Goal: Information Seeking & Learning: Learn about a topic

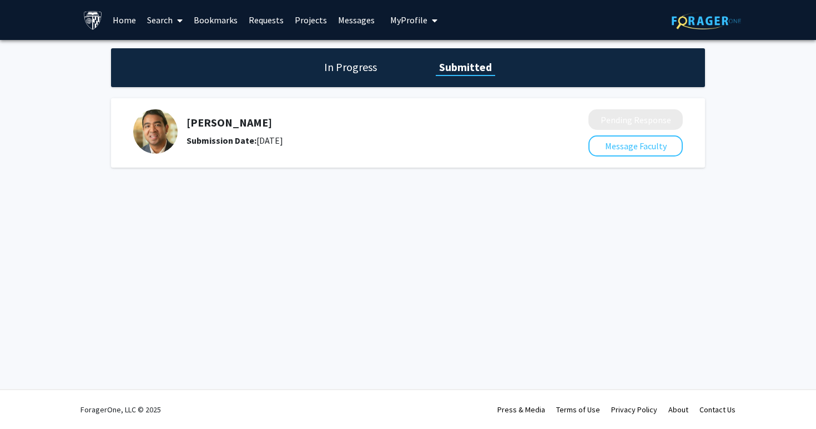
click at [160, 26] on link "Search" at bounding box center [165, 20] width 47 height 39
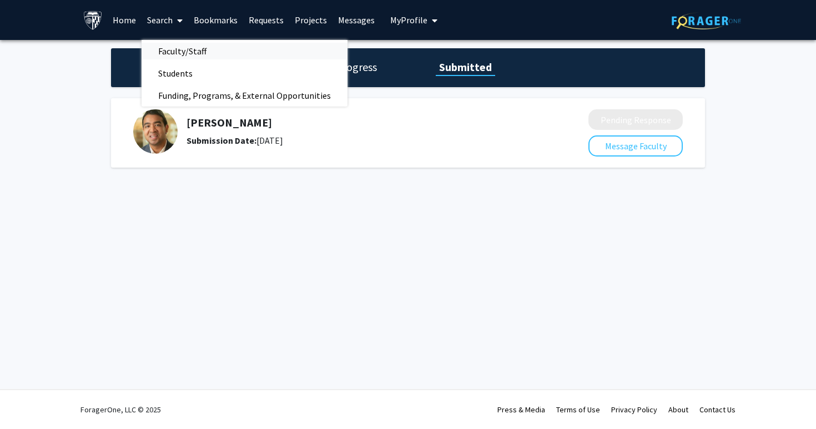
click at [180, 46] on span "Faculty/Staff" at bounding box center [183, 51] width 82 height 22
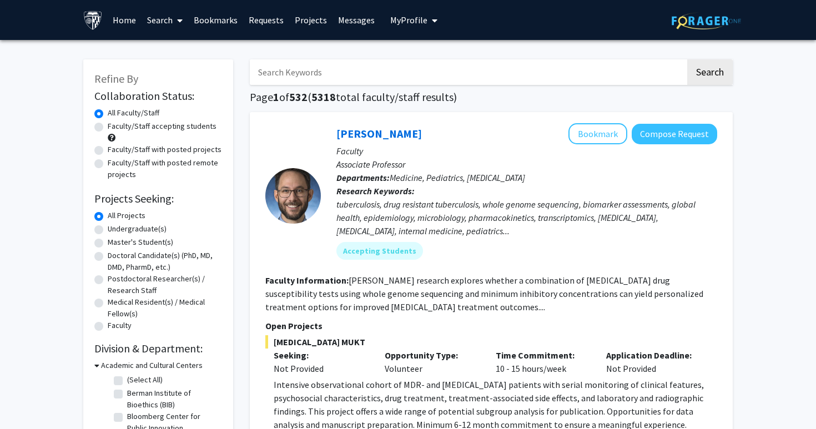
click at [133, 242] on label "Master's Student(s)" at bounding box center [141, 242] width 66 height 12
click at [115, 242] on input "Master's Student(s)" at bounding box center [111, 239] width 7 height 7
radio input "true"
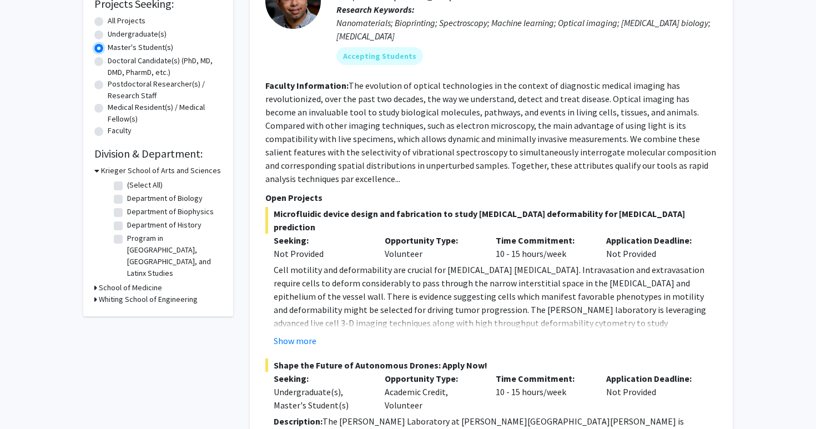
scroll to position [195, 0]
click at [154, 281] on h3 "School of Medicine" at bounding box center [130, 287] width 63 height 12
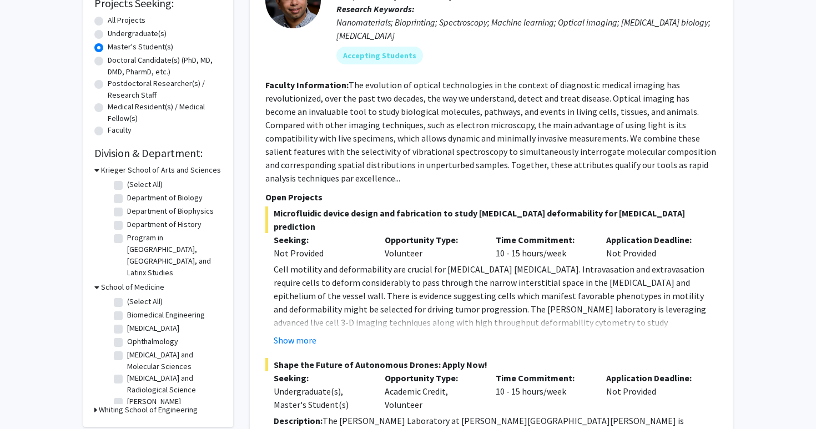
click at [176, 309] on label "Biomedical Engineering" at bounding box center [166, 315] width 78 height 12
click at [134, 309] on input "Biomedical Engineering" at bounding box center [130, 312] width 7 height 7
checkbox input "true"
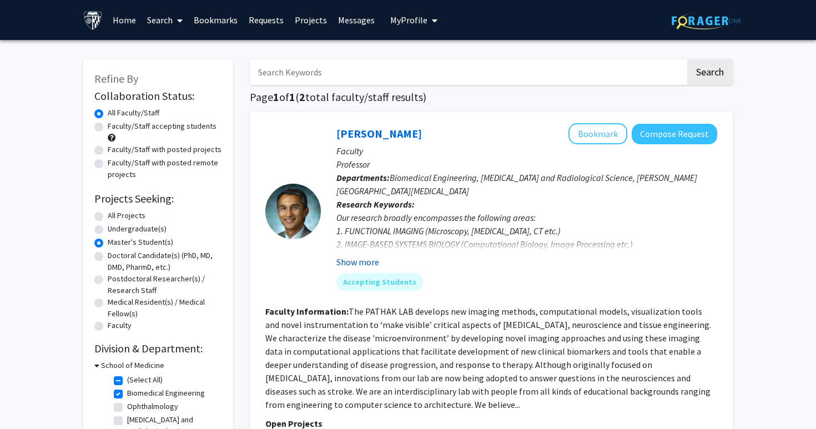
click at [368, 264] on button "Show more" at bounding box center [357, 261] width 43 height 13
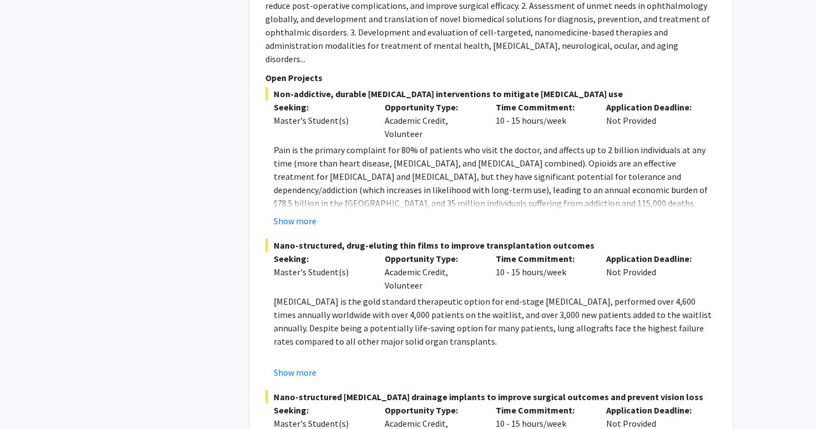
scroll to position [1007, 0]
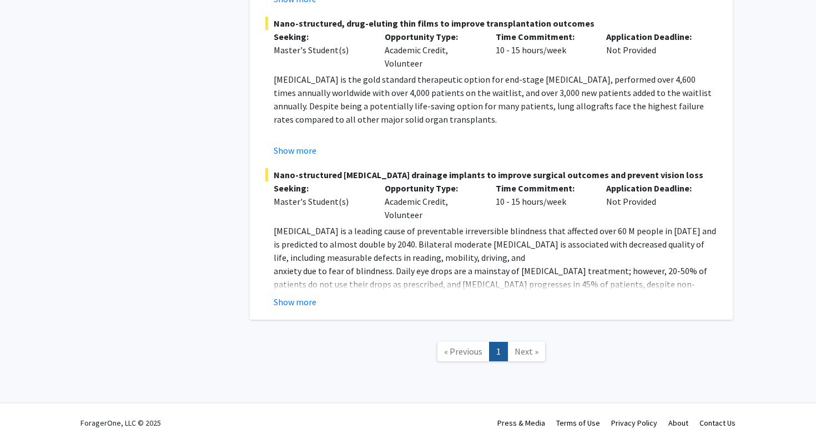
click at [521, 346] on span "Next »" at bounding box center [527, 351] width 24 height 11
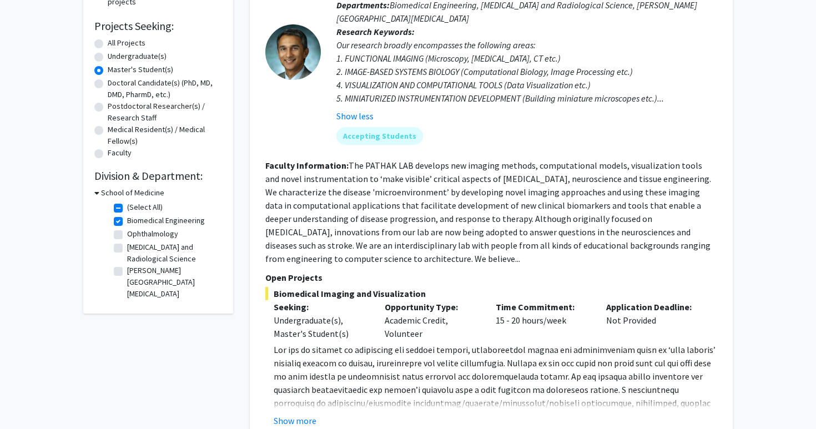
scroll to position [177, 0]
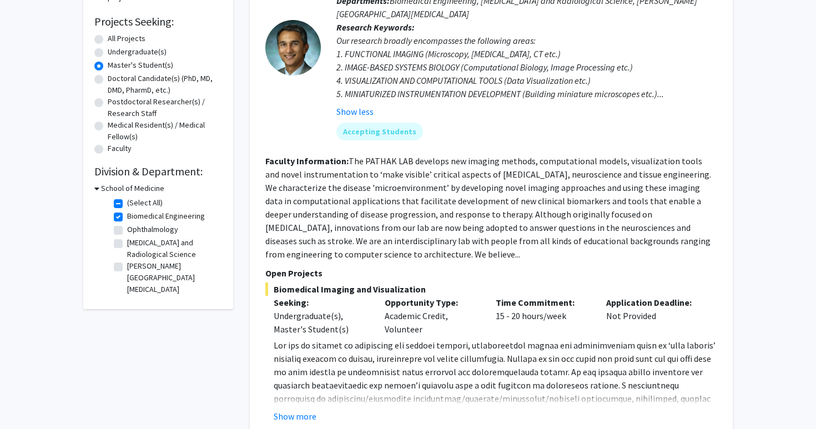
click at [127, 217] on label "Biomedical Engineering" at bounding box center [166, 216] width 78 height 12
click at [127, 217] on input "Biomedical Engineering" at bounding box center [130, 213] width 7 height 7
checkbox input "false"
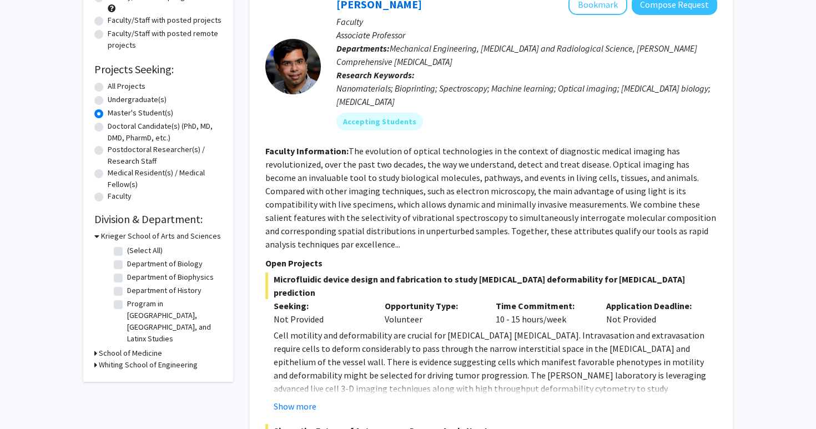
scroll to position [131, 0]
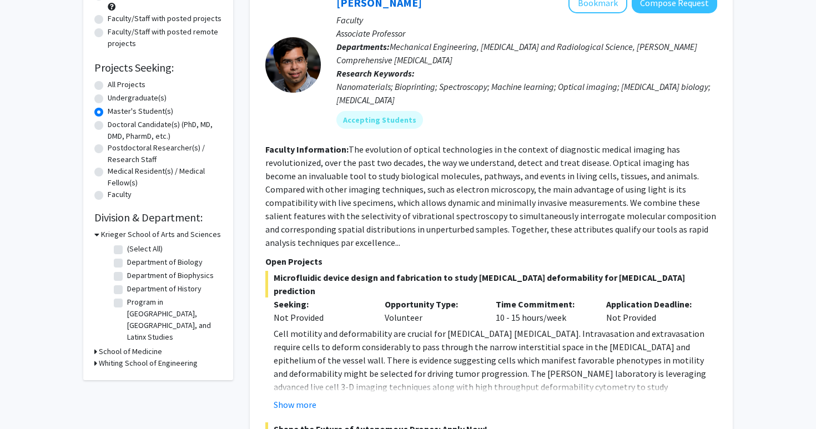
click at [143, 357] on h3 "Whiting School of Engineering" at bounding box center [148, 363] width 99 height 12
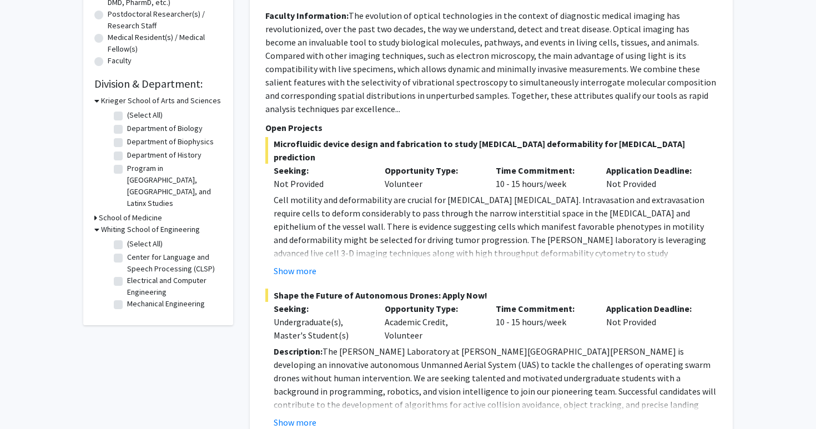
scroll to position [271, 0]
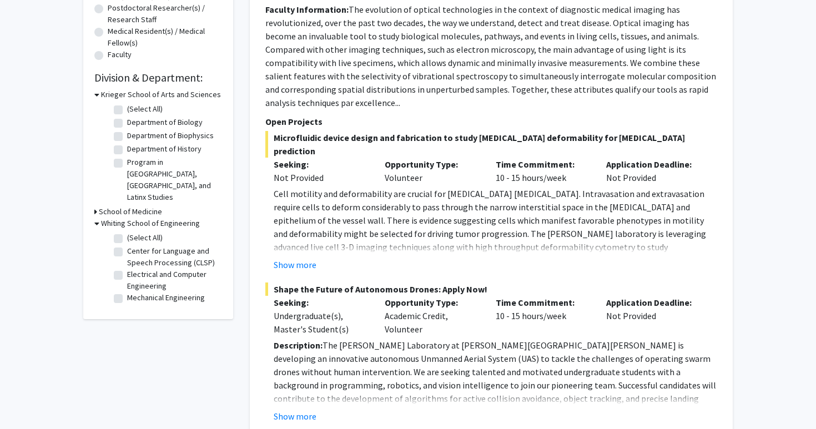
click at [146, 206] on h3 "School of Medicine" at bounding box center [130, 212] width 63 height 12
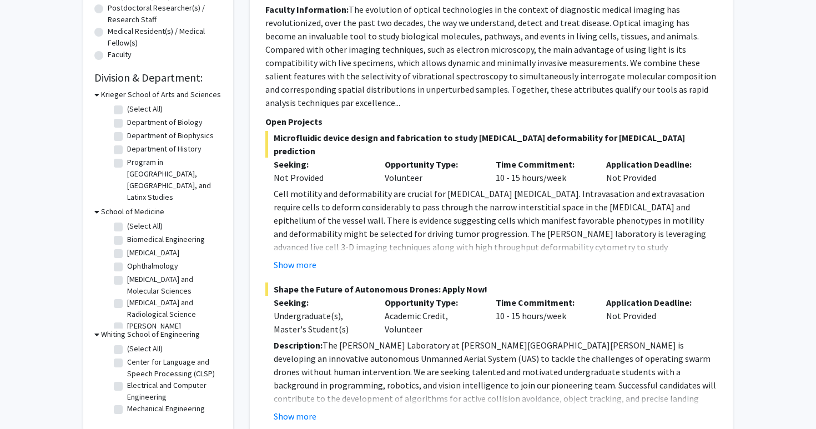
click at [127, 220] on label "(Select All)" at bounding box center [145, 226] width 36 height 12
click at [127, 220] on input "(Select All)" at bounding box center [130, 223] width 7 height 7
checkbox input "true"
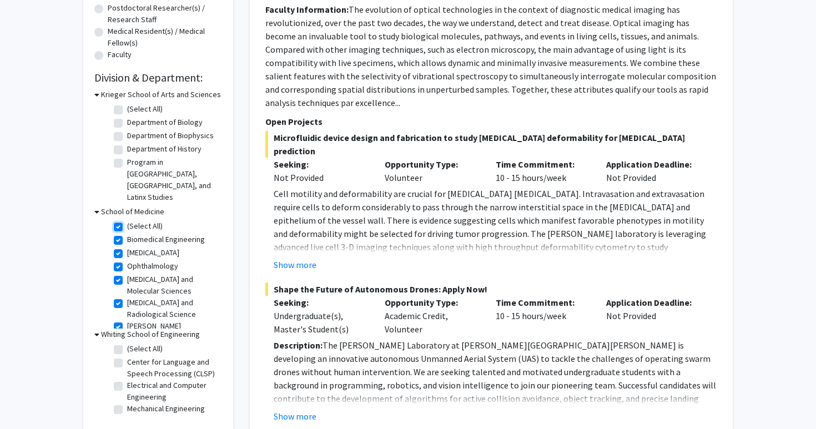
checkbox input "true"
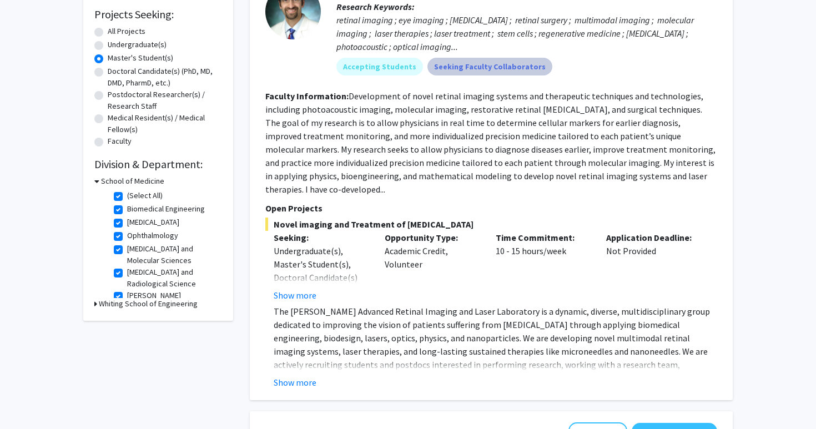
scroll to position [185, 0]
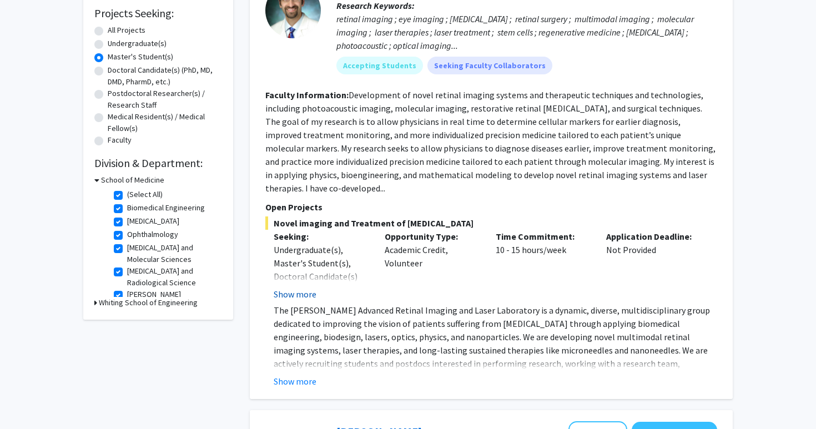
click at [308, 288] on button "Show more" at bounding box center [295, 294] width 43 height 13
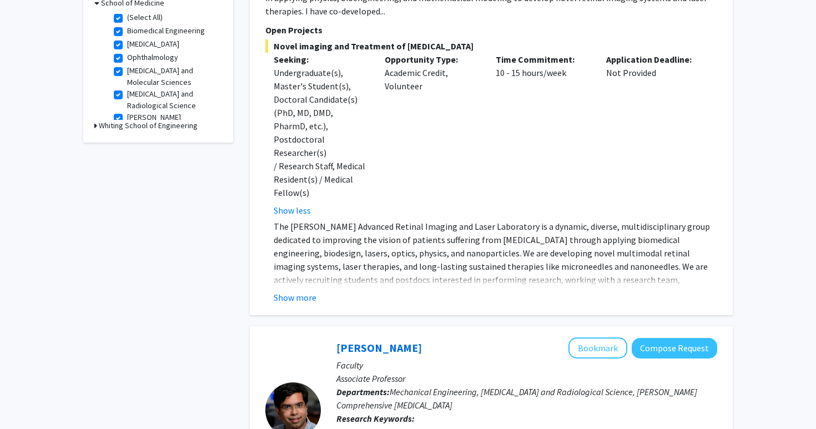
scroll to position [365, 0]
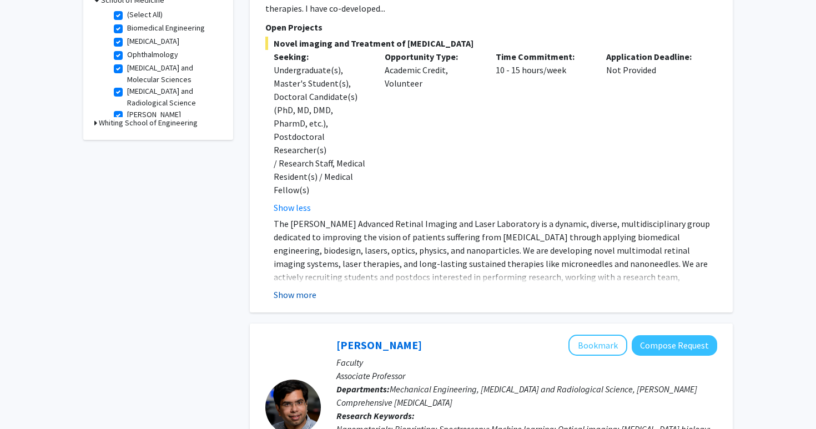
click at [299, 288] on button "Show more" at bounding box center [295, 294] width 43 height 13
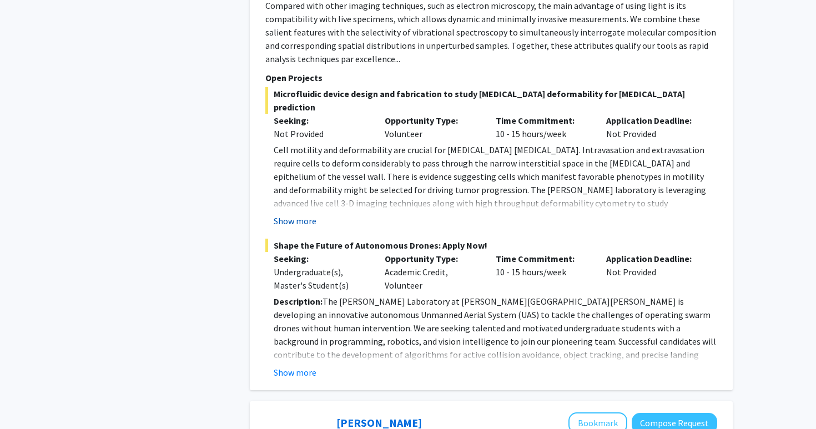
scroll to position [951, 0]
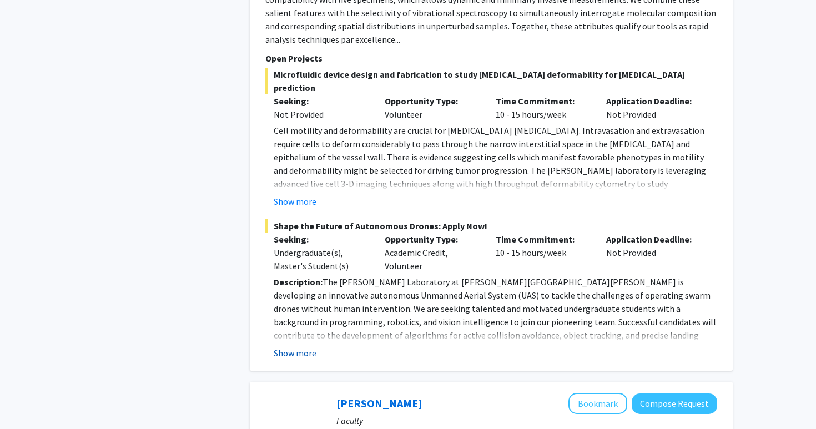
click at [305, 346] on button "Show more" at bounding box center [295, 352] width 43 height 13
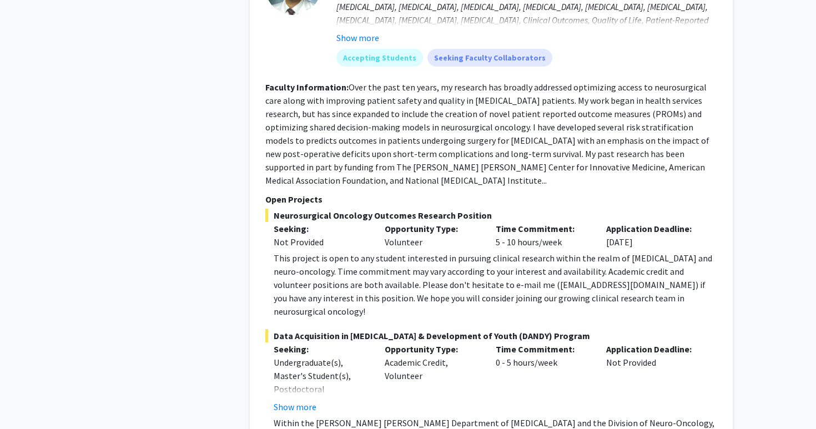
scroll to position [1782, 0]
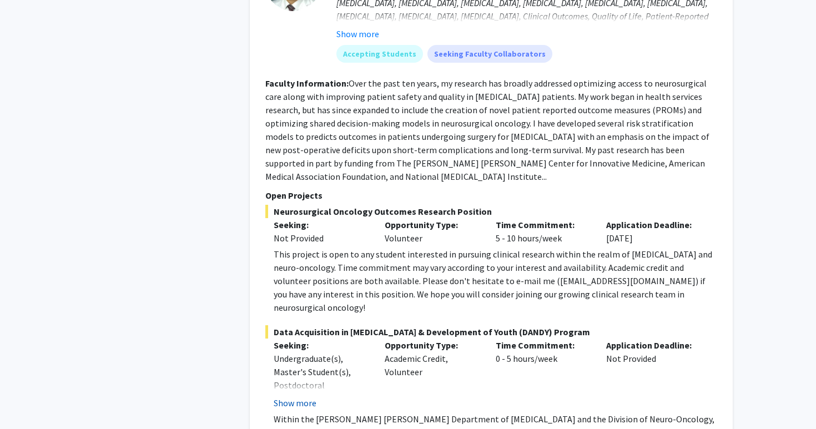
click at [306, 396] on button "Show more" at bounding box center [295, 402] width 43 height 13
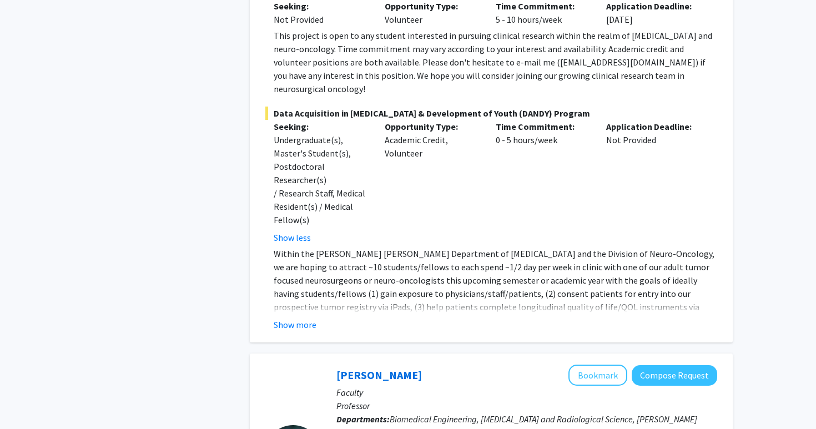
scroll to position [1996, 0]
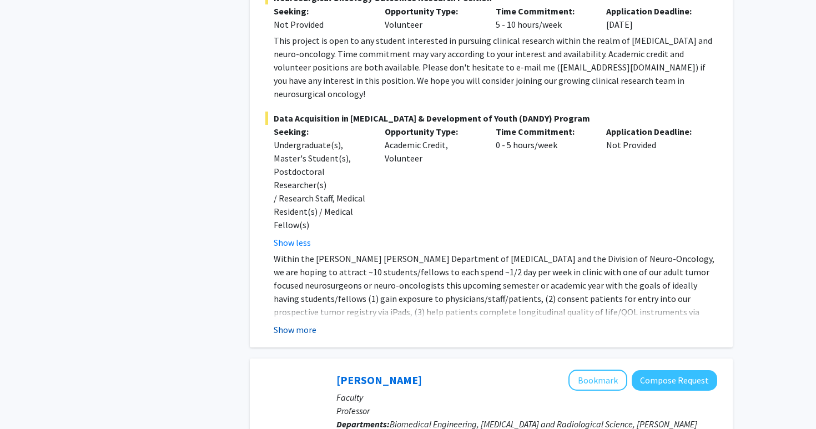
click at [293, 323] on button "Show more" at bounding box center [295, 329] width 43 height 13
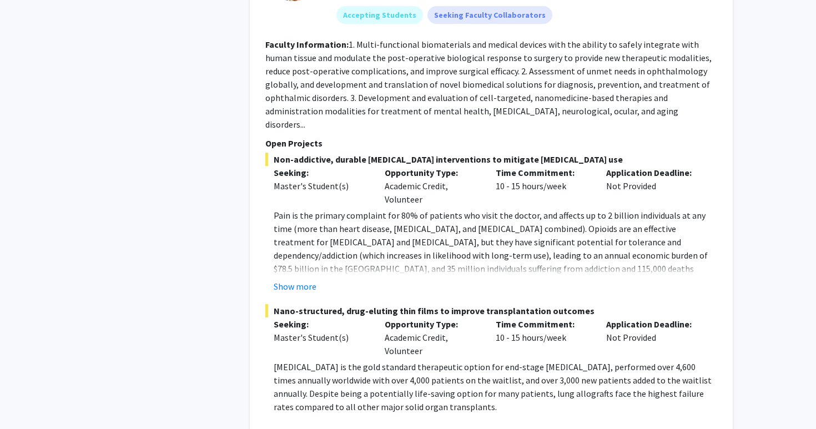
scroll to position [3222, 0]
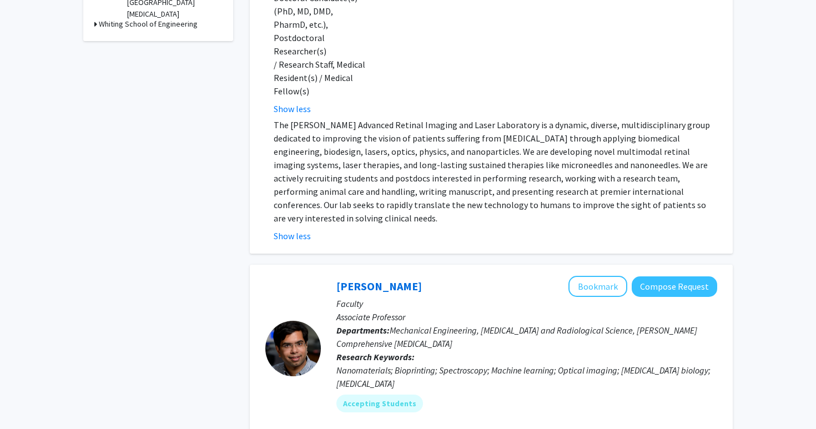
scroll to position [0, 0]
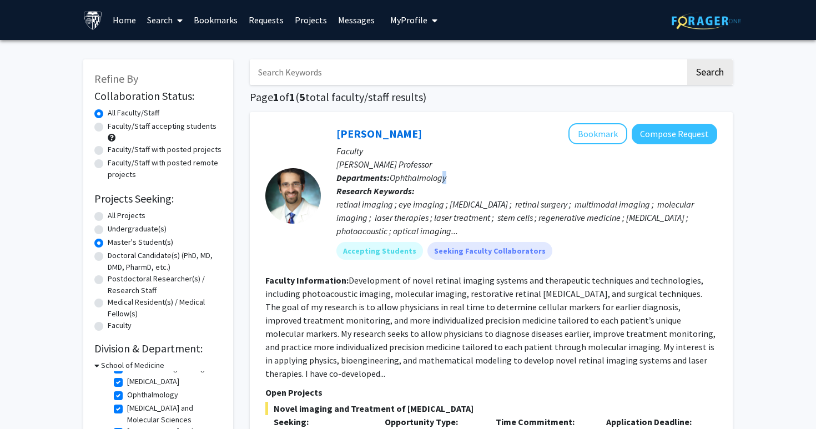
click at [446, 178] on span "Ophthalmology" at bounding box center [418, 177] width 57 height 11
click at [465, 180] on p "Departments: Ophthalmology" at bounding box center [526, 177] width 381 height 13
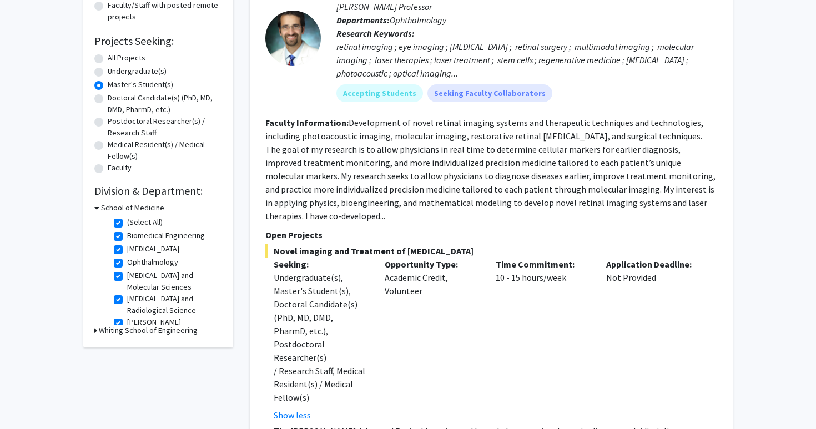
click at [127, 222] on label "(Select All)" at bounding box center [145, 222] width 36 height 12
click at [127, 222] on input "(Select All)" at bounding box center [130, 219] width 7 height 7
checkbox input "false"
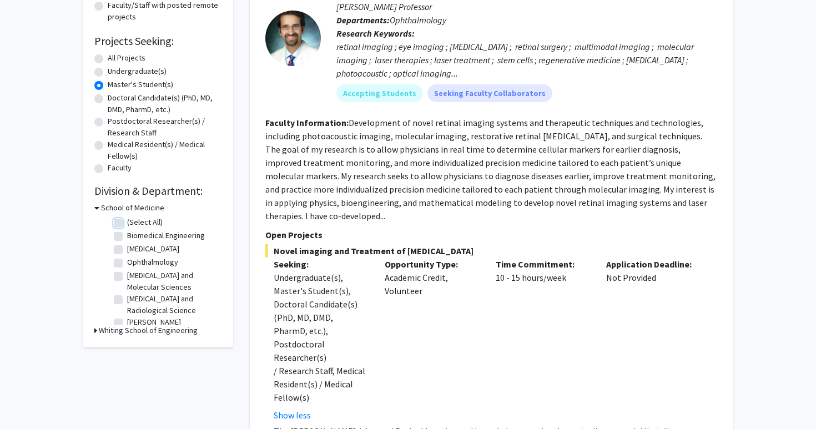
checkbox input "false"
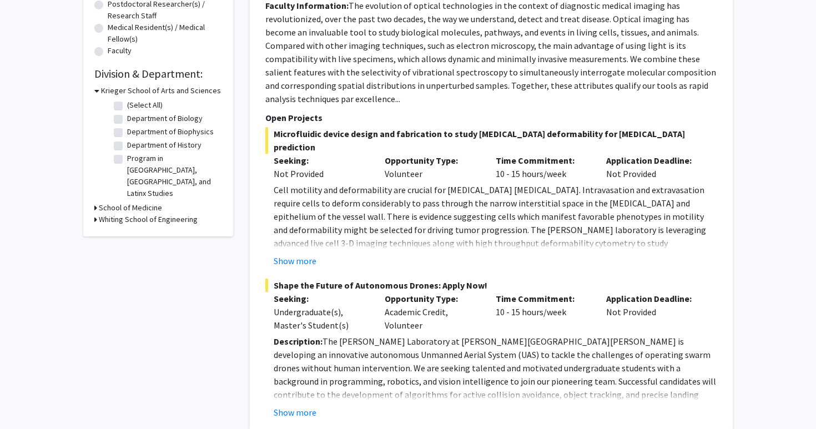
scroll to position [320, 0]
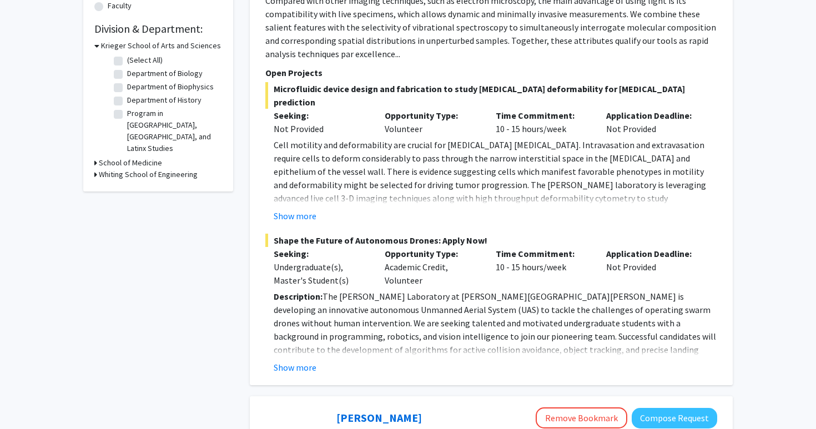
click at [143, 169] on h3 "Whiting School of Engineering" at bounding box center [148, 175] width 99 height 12
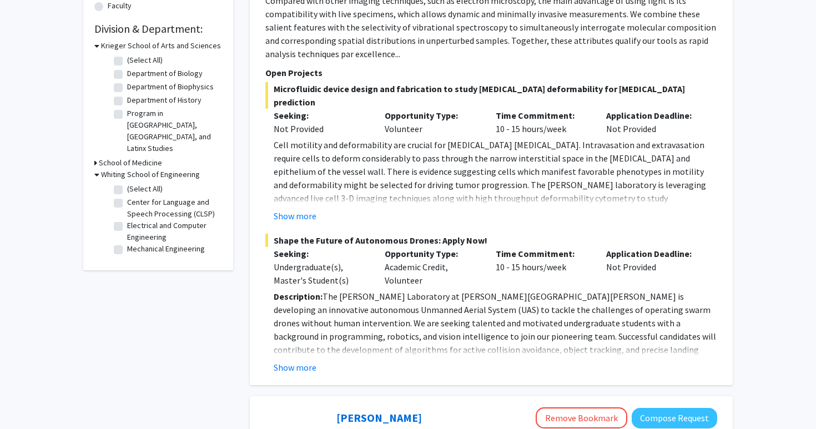
click at [127, 183] on label "(Select All)" at bounding box center [145, 189] width 36 height 12
click at [127, 183] on input "(Select All)" at bounding box center [130, 186] width 7 height 7
checkbox input "true"
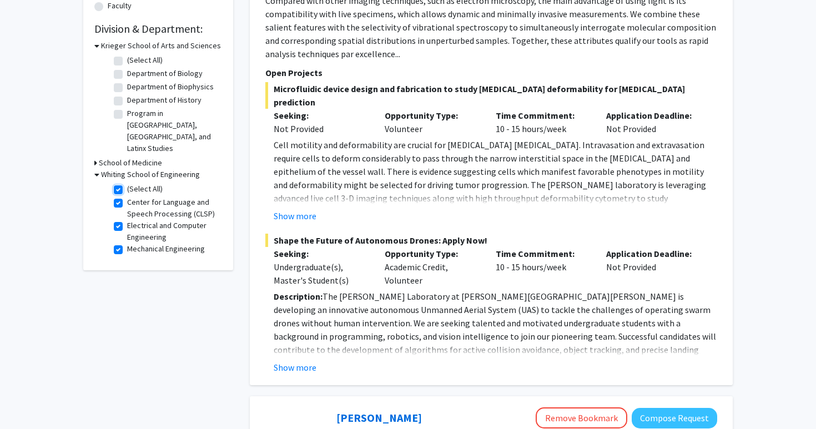
checkbox input "true"
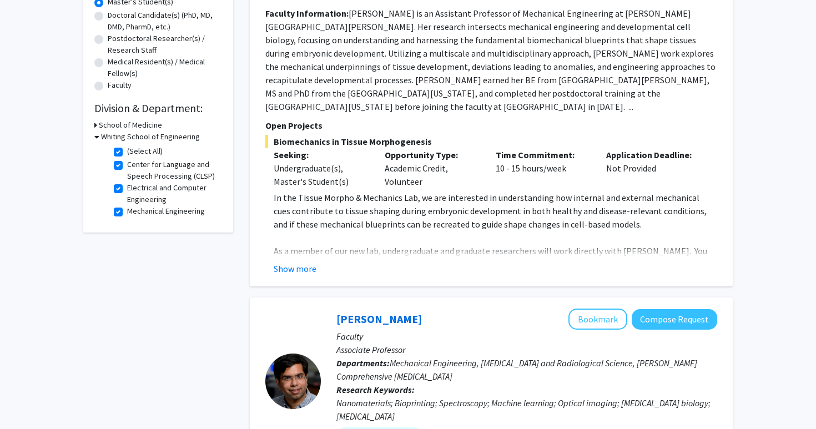
scroll to position [254, 0]
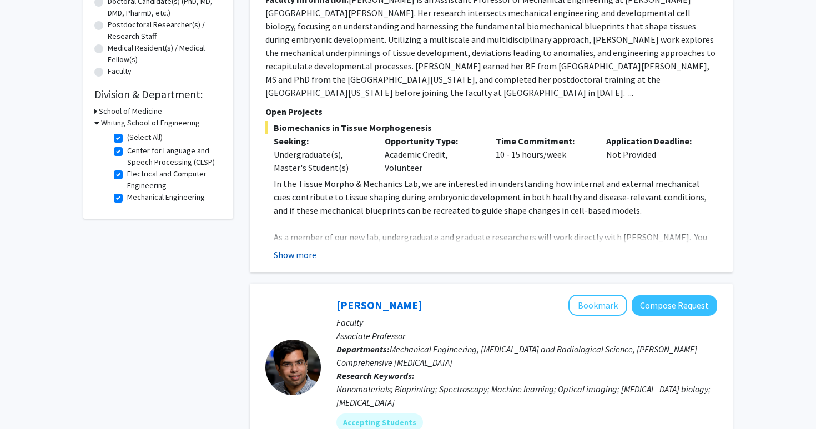
click at [309, 248] on button "Show more" at bounding box center [295, 254] width 43 height 13
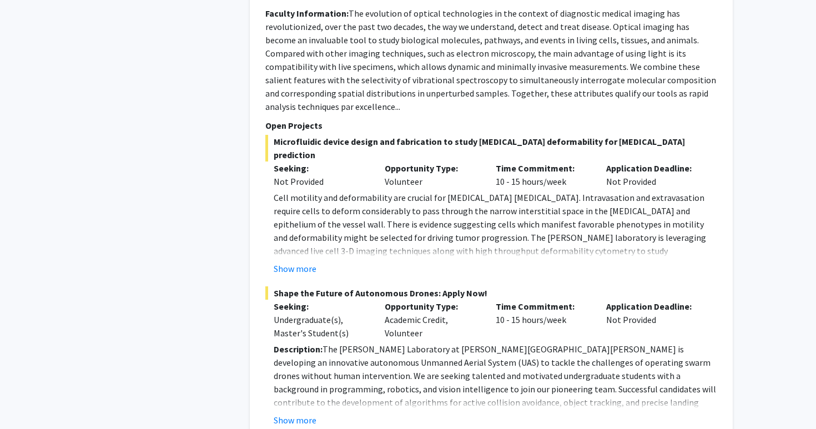
scroll to position [1044, 0]
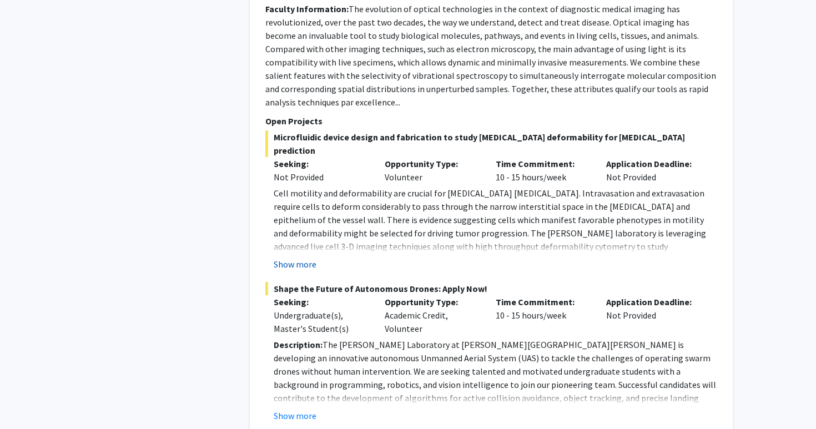
click at [308, 258] on button "Show more" at bounding box center [295, 264] width 43 height 13
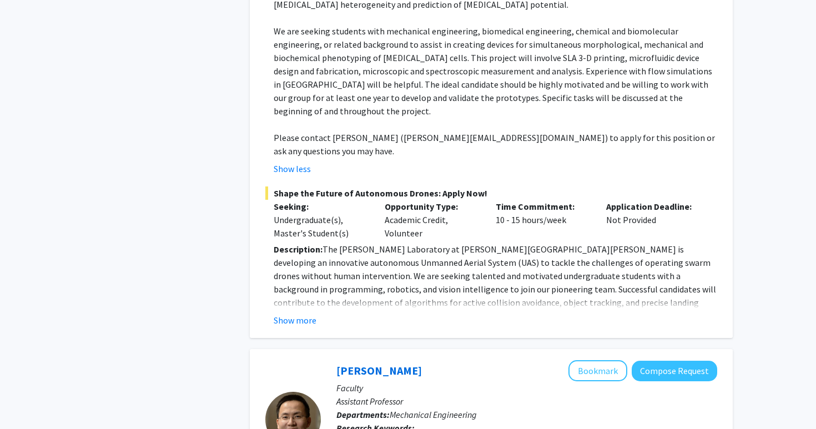
scroll to position [1300, 0]
click at [310, 313] on button "Show more" at bounding box center [295, 319] width 43 height 13
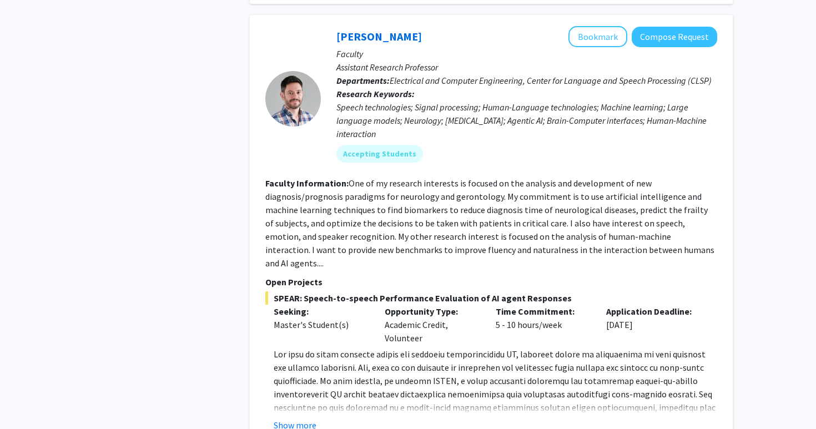
scroll to position [2376, 0]
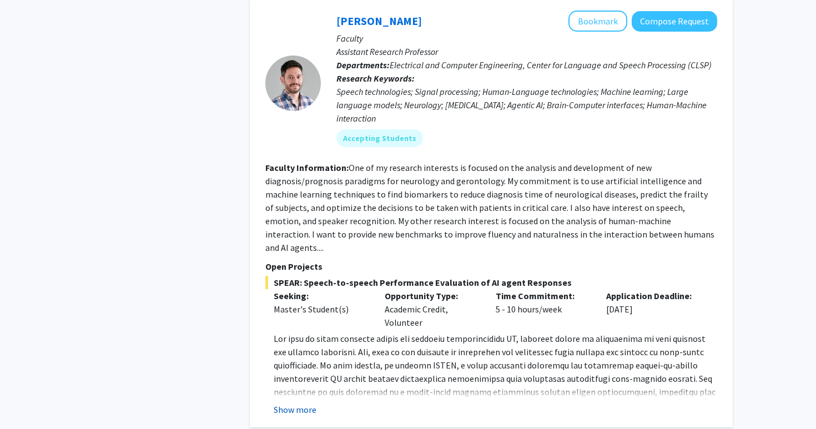
click at [298, 403] on button "Show more" at bounding box center [295, 409] width 43 height 13
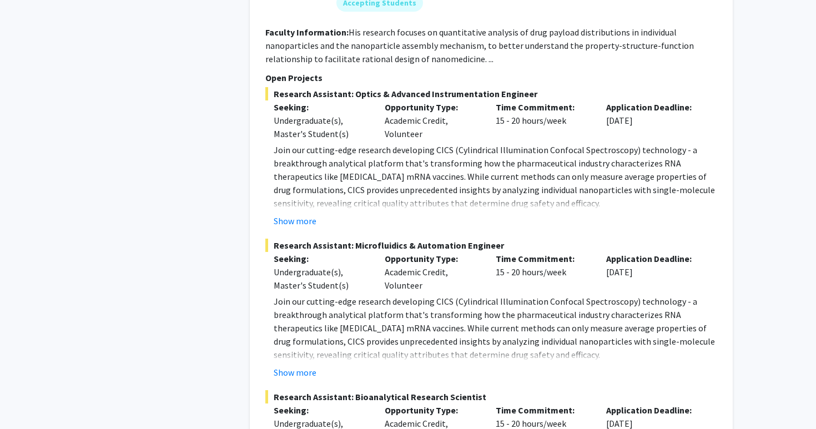
scroll to position [3200, 0]
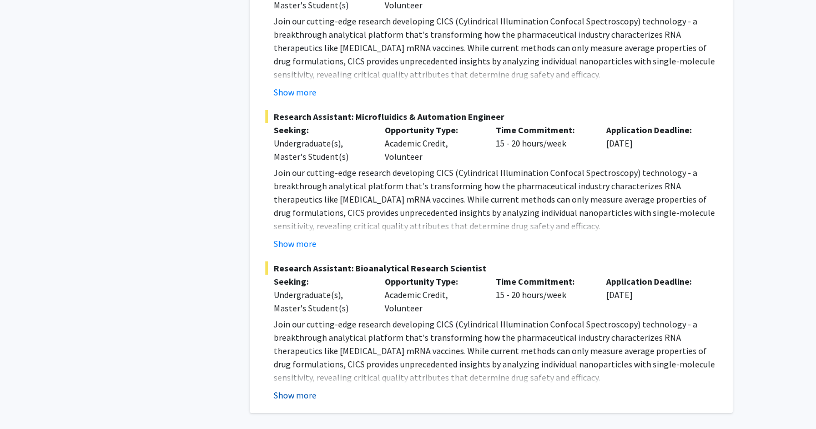
click at [305, 389] on button "Show more" at bounding box center [295, 395] width 43 height 13
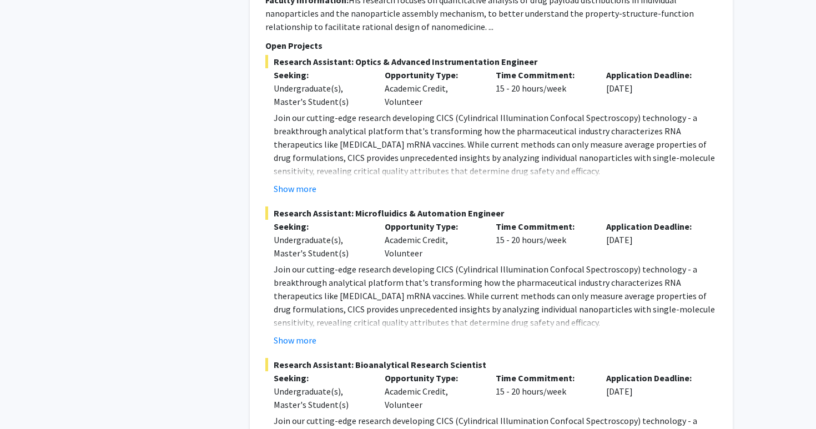
scroll to position [3085, 0]
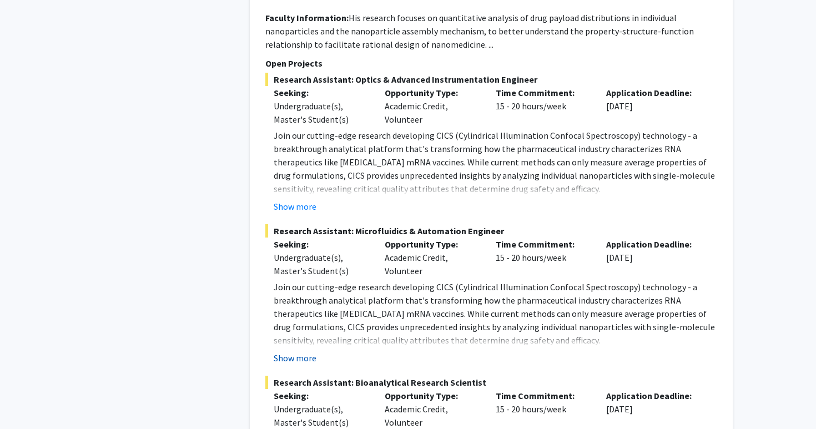
click at [308, 351] on button "Show more" at bounding box center [295, 357] width 43 height 13
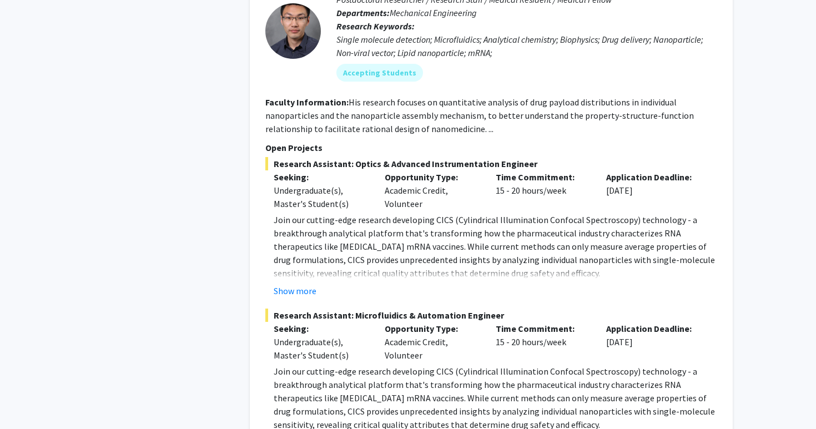
scroll to position [2994, 0]
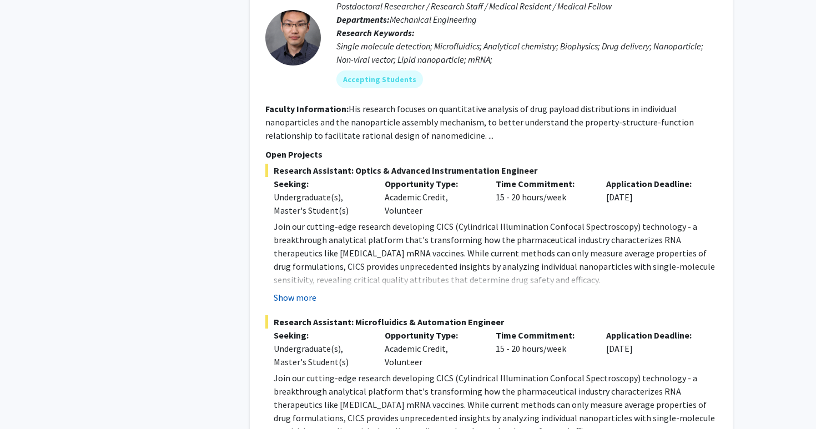
click at [299, 291] on button "Show more" at bounding box center [295, 297] width 43 height 13
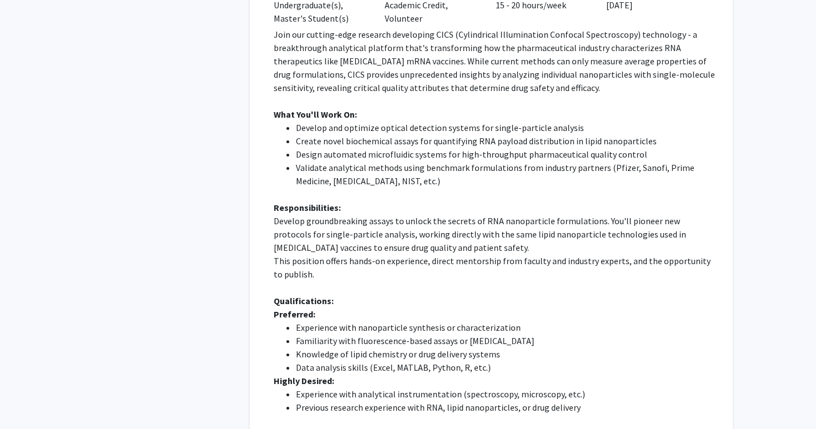
scroll to position [4359, 0]
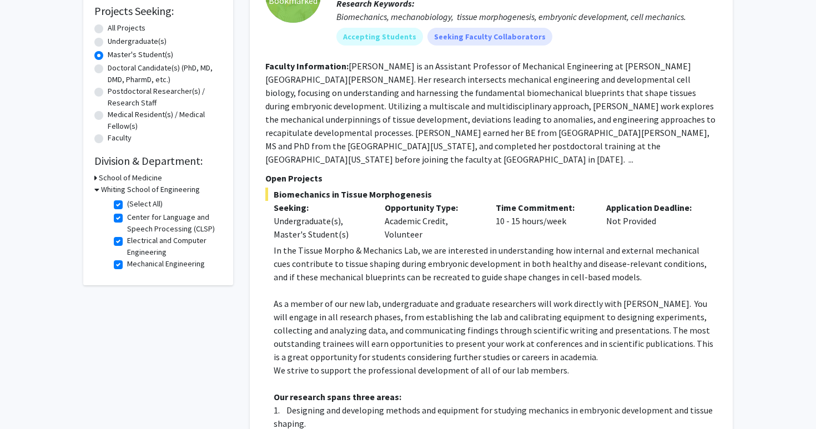
scroll to position [211, 0]
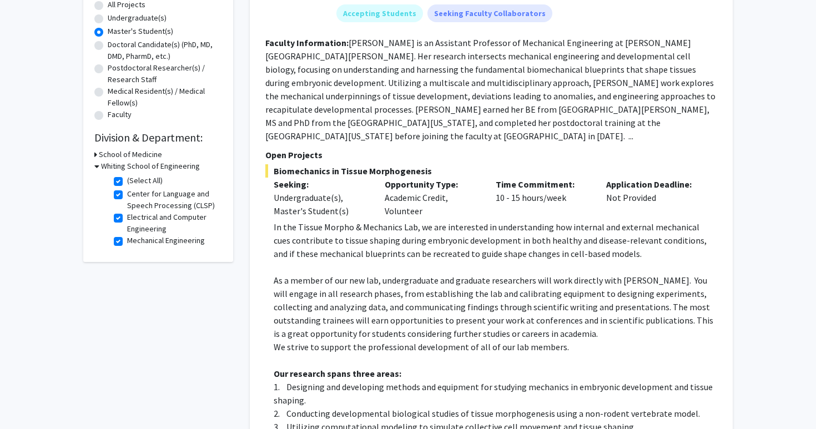
click at [127, 182] on label "(Select All)" at bounding box center [145, 181] width 36 height 12
click at [127, 182] on input "(Select All)" at bounding box center [130, 178] width 7 height 7
checkbox input "false"
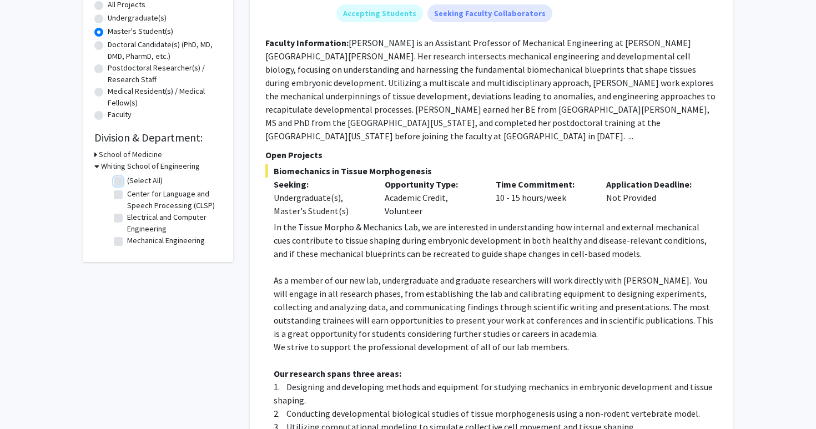
checkbox input "false"
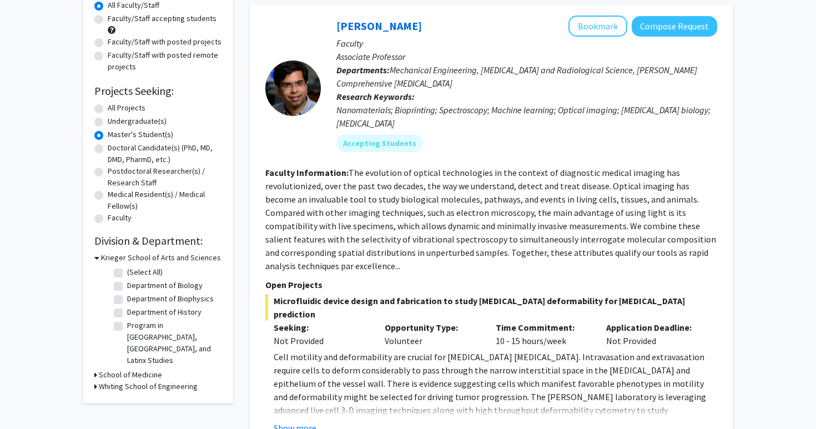
scroll to position [110, 0]
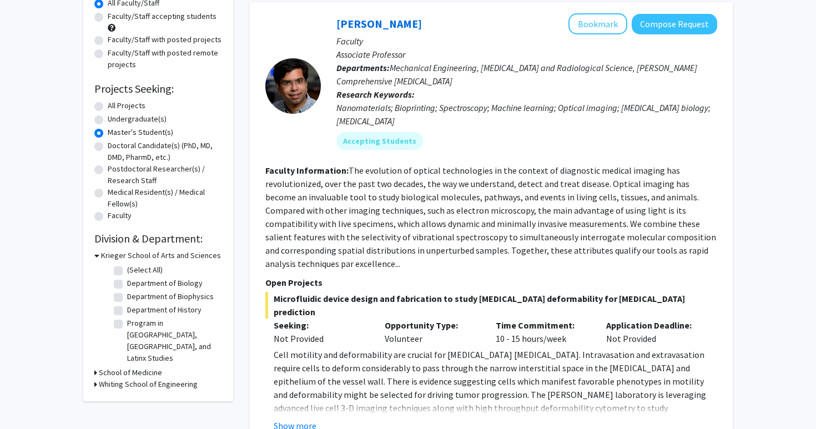
click at [127, 269] on label "(Select All)" at bounding box center [145, 270] width 36 height 12
click at [127, 269] on input "(Select All)" at bounding box center [130, 267] width 7 height 7
checkbox input "true"
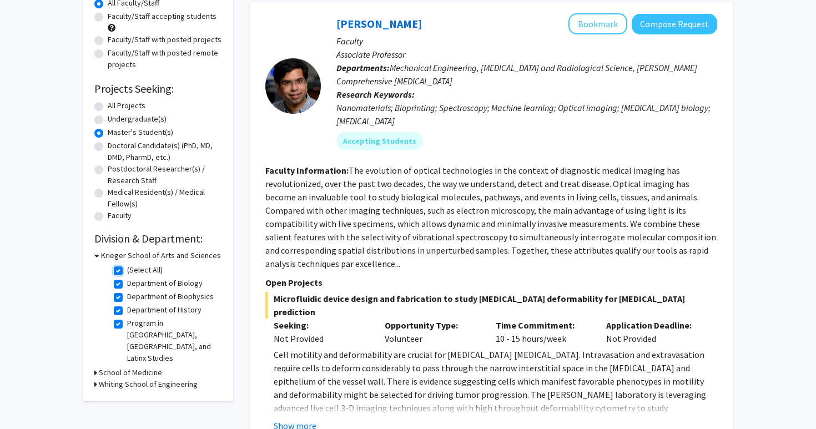
checkbox input "true"
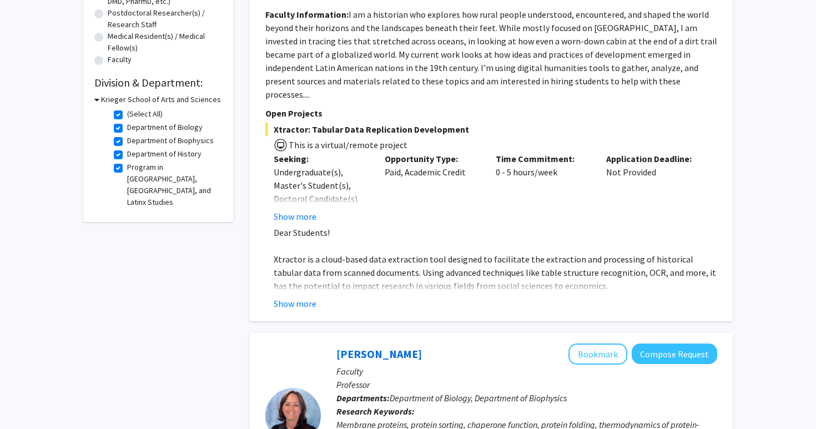
scroll to position [261, 0]
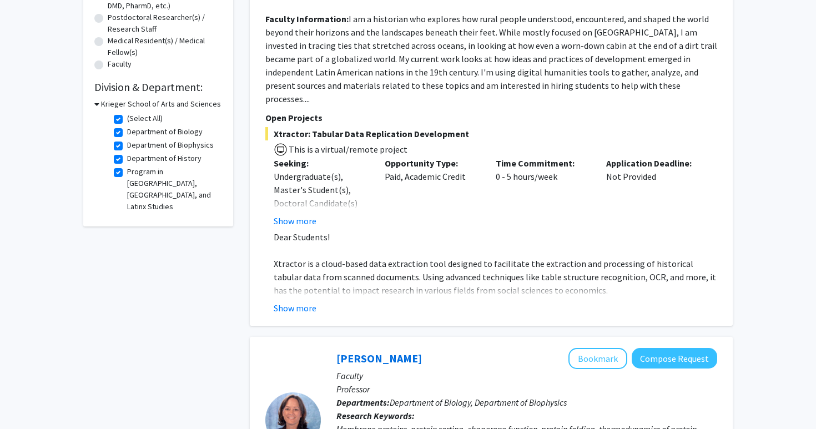
click at [127, 117] on label "(Select All)" at bounding box center [145, 119] width 36 height 12
click at [127, 117] on input "(Select All)" at bounding box center [130, 116] width 7 height 7
checkbox input "false"
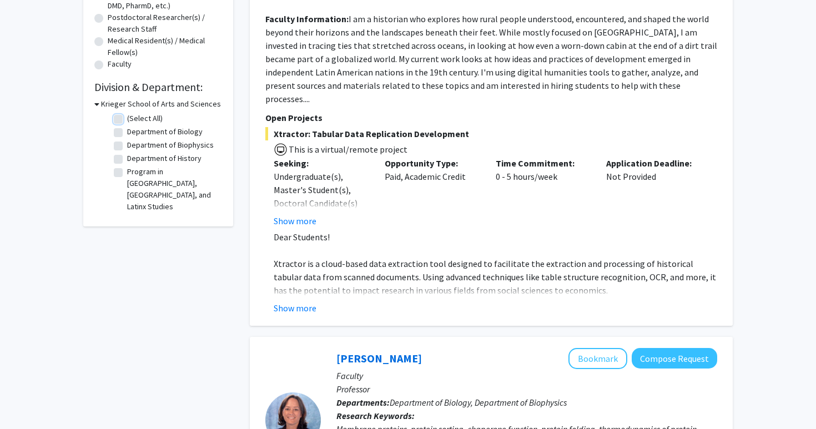
checkbox input "false"
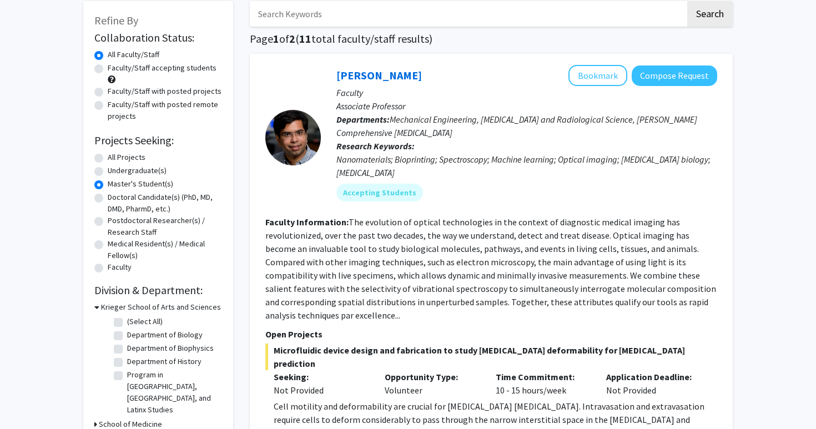
scroll to position [71, 0]
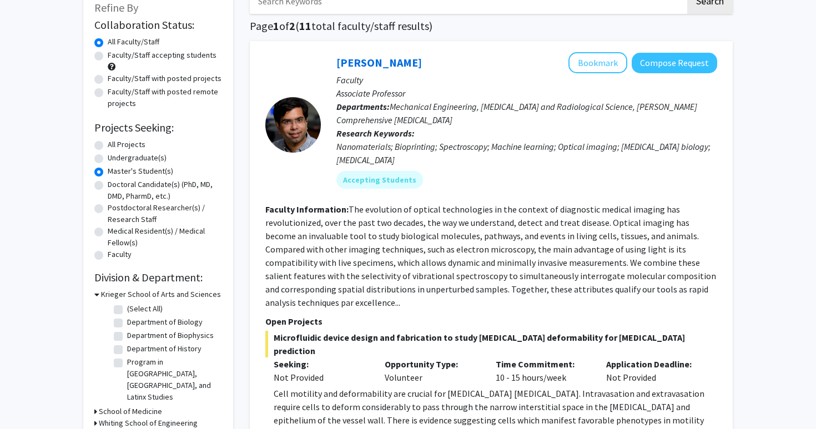
click at [127, 322] on label "Department of Biology" at bounding box center [164, 322] width 75 height 12
click at [127, 322] on input "Department of Biology" at bounding box center [130, 319] width 7 height 7
checkbox input "true"
